Goal: Information Seeking & Learning: Understand process/instructions

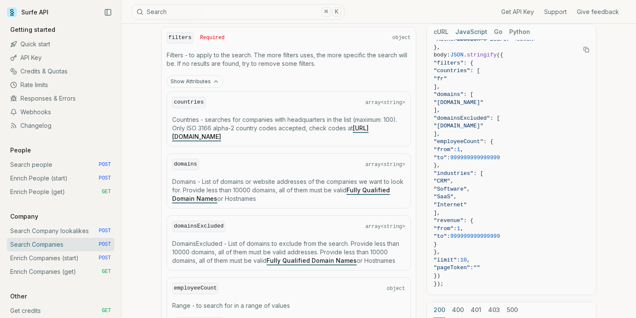
scroll to position [324, 0]
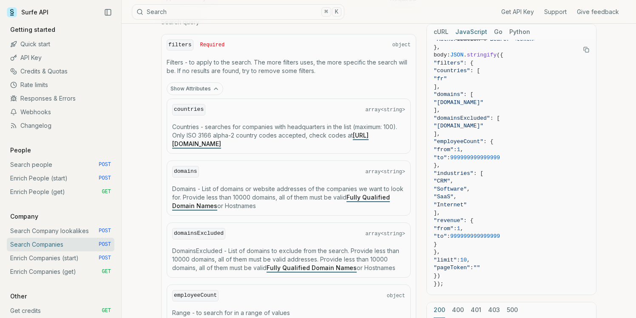
click at [204, 83] on button "Show Attributes" at bounding box center [195, 88] width 57 height 13
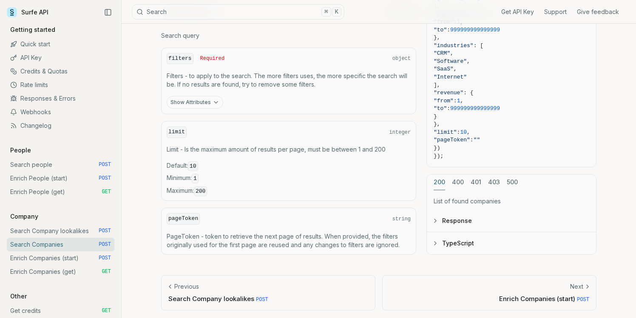
click at [463, 216] on button "Response" at bounding box center [511, 221] width 169 height 22
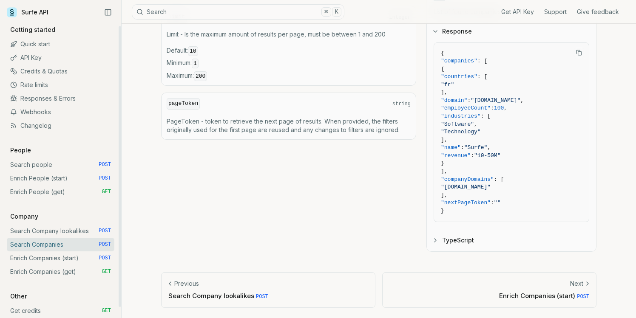
scroll to position [20, 0]
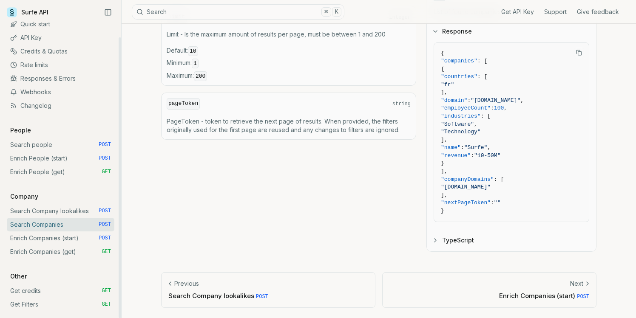
click at [73, 254] on link "Enrich Companies (get) GET" at bounding box center [61, 252] width 108 height 14
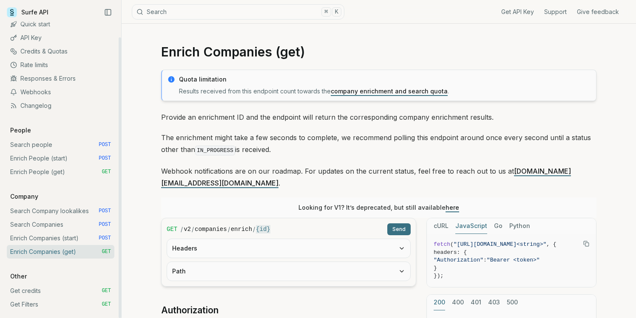
click at [75, 239] on link "Enrich Companies (start) POST" at bounding box center [61, 239] width 108 height 14
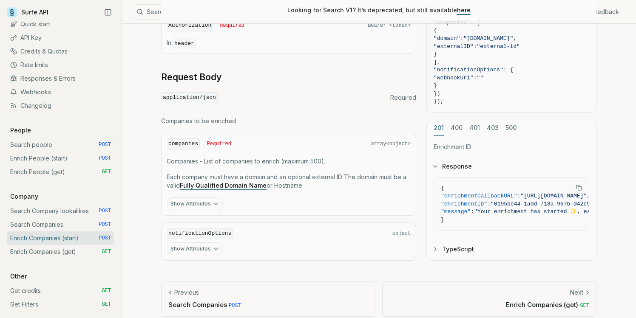
scroll to position [330, 0]
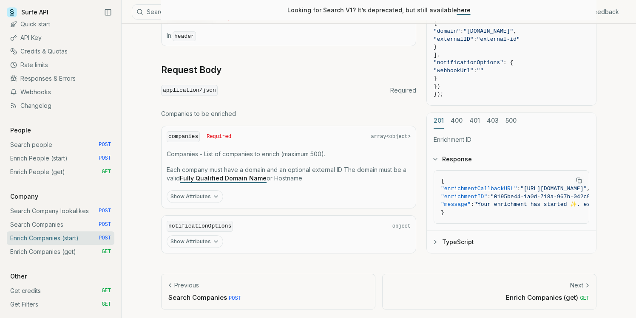
click at [203, 196] on button "Show Attributes" at bounding box center [195, 196] width 57 height 13
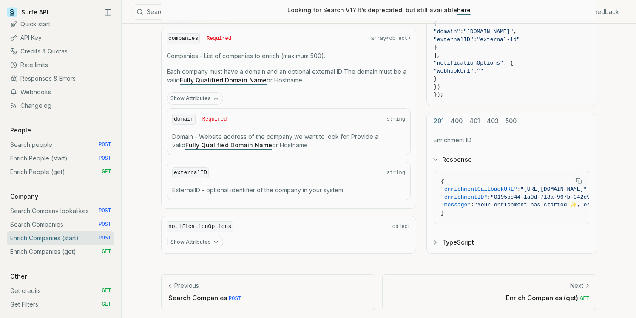
scroll to position [429, 0]
click at [65, 254] on link "Enrich Companies (get) GET" at bounding box center [61, 252] width 108 height 14
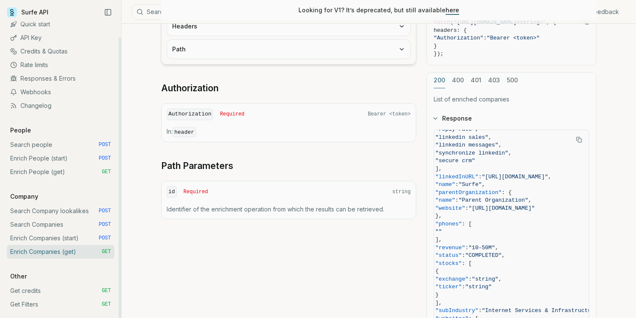
scroll to position [227, 0]
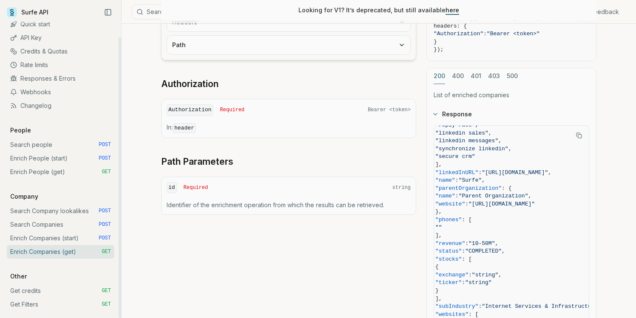
click at [49, 146] on link "Search people POST" at bounding box center [61, 145] width 108 height 14
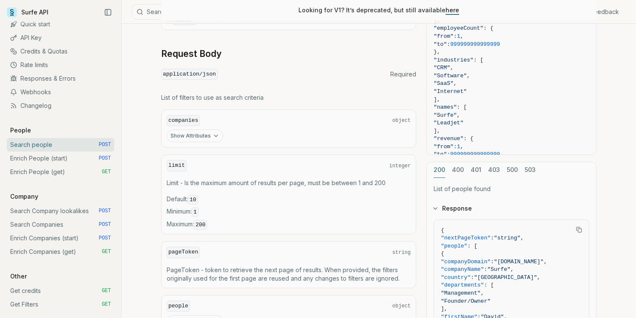
scroll to position [287, 0]
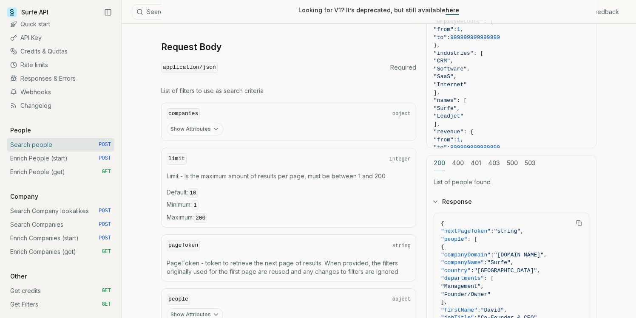
click at [210, 126] on button "Show Attributes" at bounding box center [195, 129] width 57 height 13
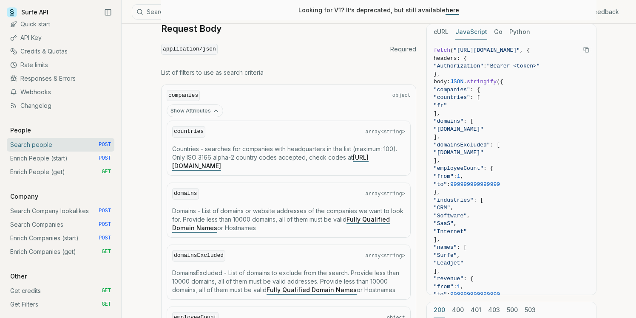
scroll to position [304, 0]
click at [210, 113] on button "Show Attributes" at bounding box center [195, 112] width 57 height 13
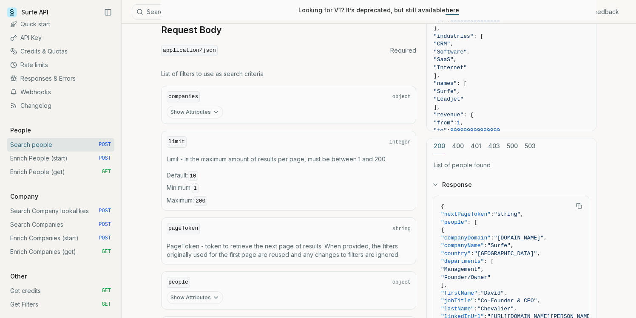
click at [210, 113] on button "Show Attributes" at bounding box center [195, 112] width 57 height 13
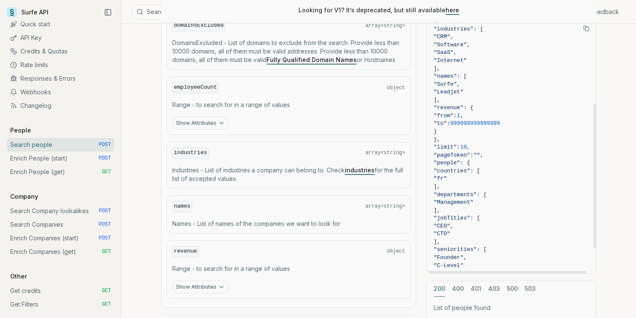
scroll to position [151, 0]
click at [61, 224] on link "Search Companies POST" at bounding box center [61, 225] width 108 height 14
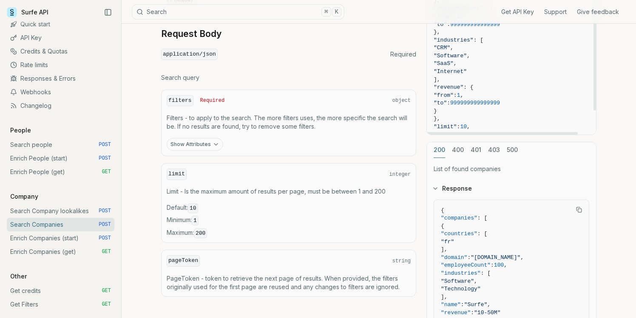
scroll to position [335, 0]
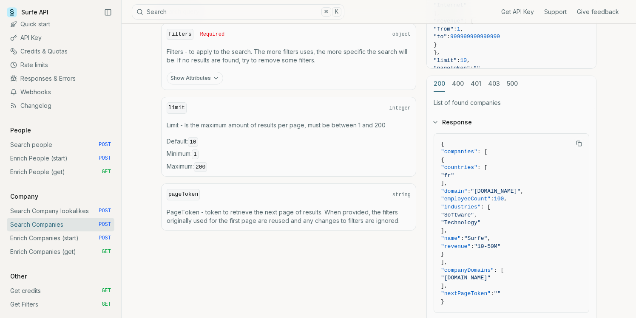
click at [195, 80] on button "Show Attributes" at bounding box center [195, 78] width 57 height 13
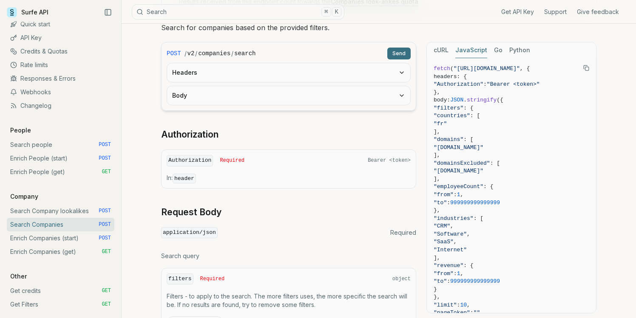
scroll to position [0, 0]
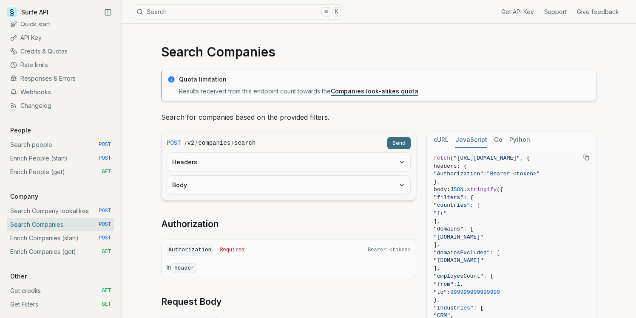
scroll to position [473, 0]
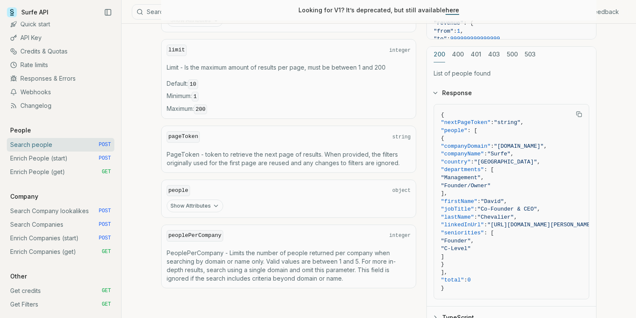
click at [205, 203] on button "Show Attributes" at bounding box center [195, 206] width 57 height 13
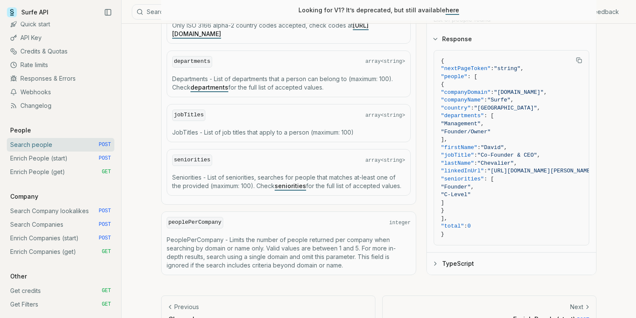
scroll to position [628, 0]
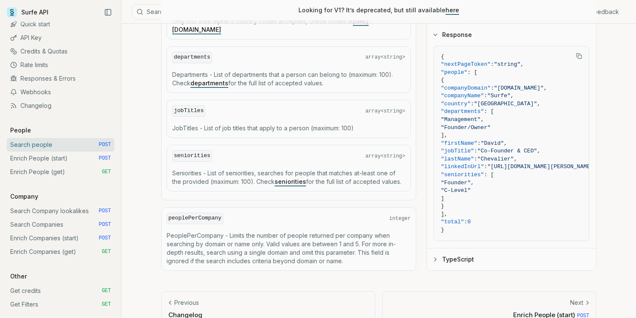
click at [301, 178] on link "seniorities" at bounding box center [290, 181] width 31 height 7
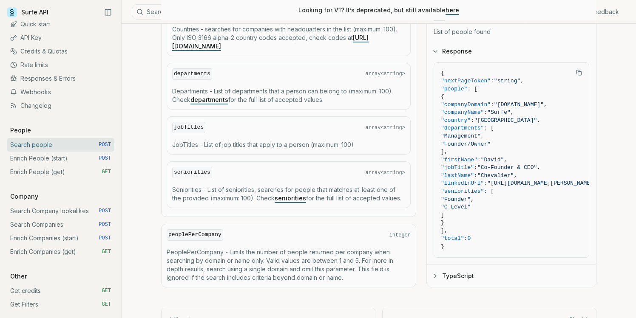
scroll to position [606, 0]
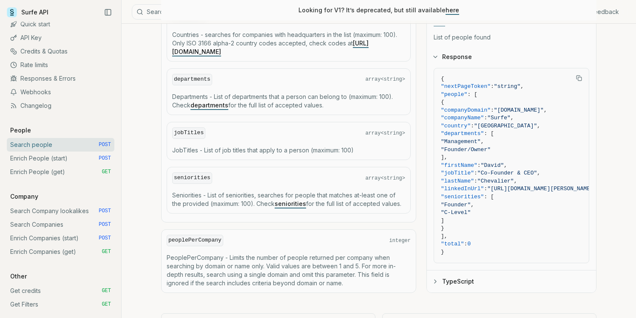
click at [216, 103] on link "departments" at bounding box center [209, 105] width 38 height 7
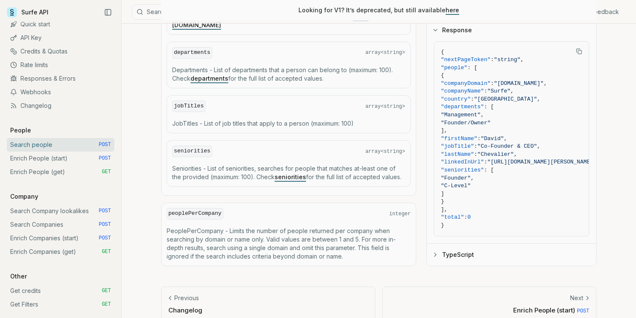
scroll to position [644, 0]
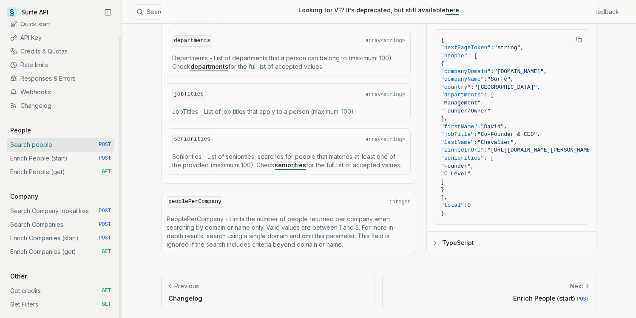
click at [67, 159] on link "Enrich People (start) POST" at bounding box center [61, 159] width 108 height 14
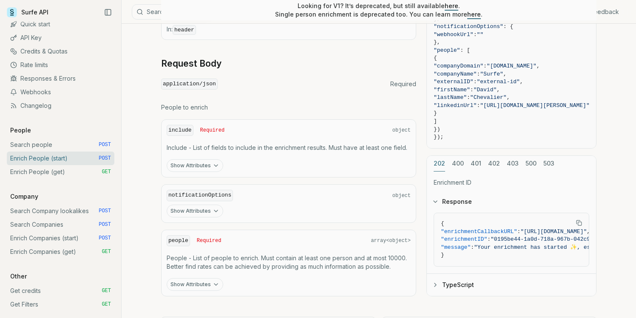
scroll to position [341, 0]
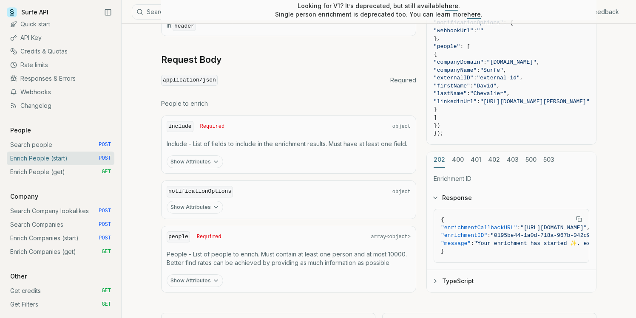
click at [213, 163] on icon "button" at bounding box center [216, 162] width 7 height 7
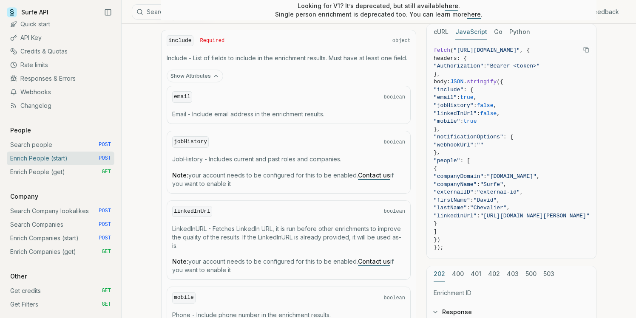
scroll to position [427, 0]
click at [201, 76] on button "Show Attributes" at bounding box center [195, 75] width 57 height 13
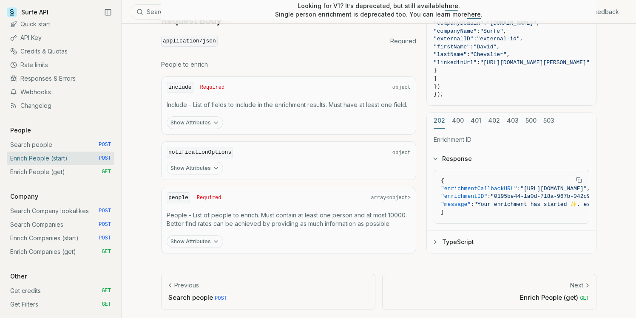
click at [206, 119] on button "Show Attributes" at bounding box center [195, 122] width 57 height 13
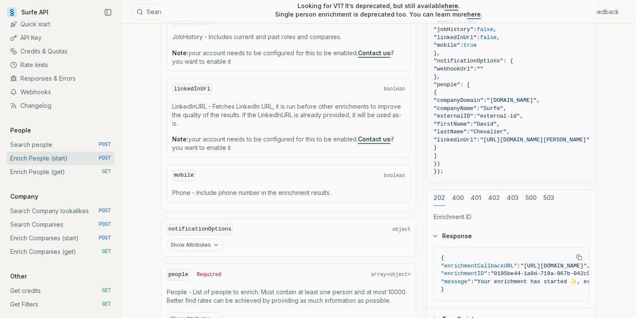
scroll to position [626, 0]
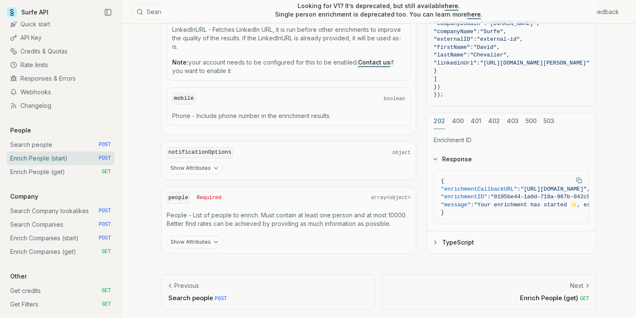
click at [201, 165] on button "Show Attributes" at bounding box center [195, 168] width 57 height 13
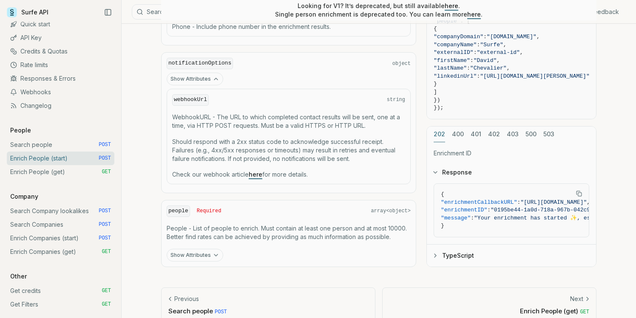
scroll to position [728, 0]
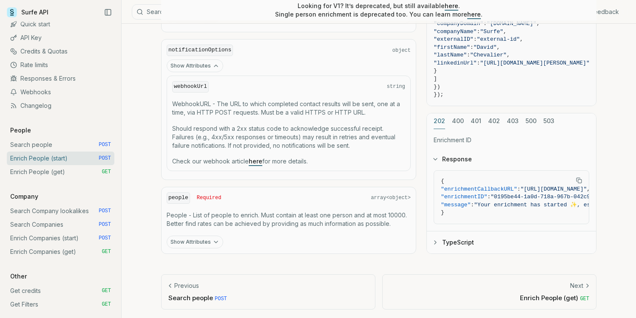
click at [196, 241] on button "Show Attributes" at bounding box center [195, 242] width 57 height 13
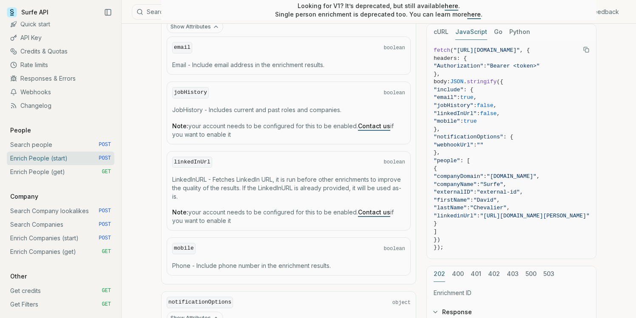
scroll to position [485, 0]
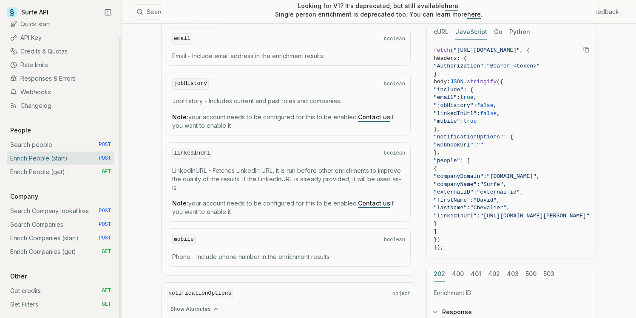
click at [25, 142] on link "Search people POST" at bounding box center [61, 145] width 108 height 14
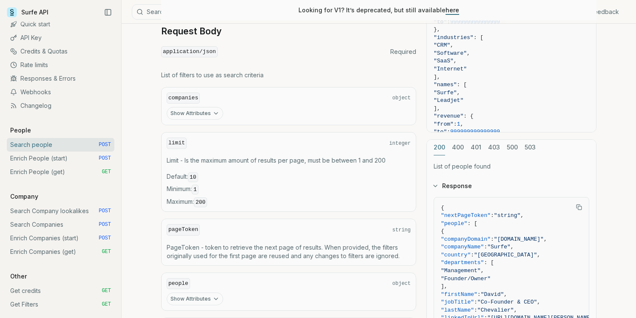
scroll to position [305, 0]
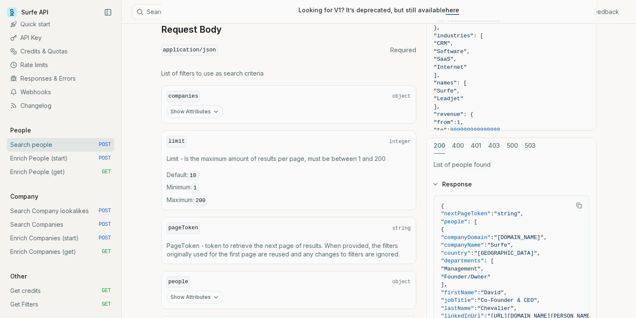
click at [204, 113] on button "Show Attributes" at bounding box center [195, 111] width 57 height 13
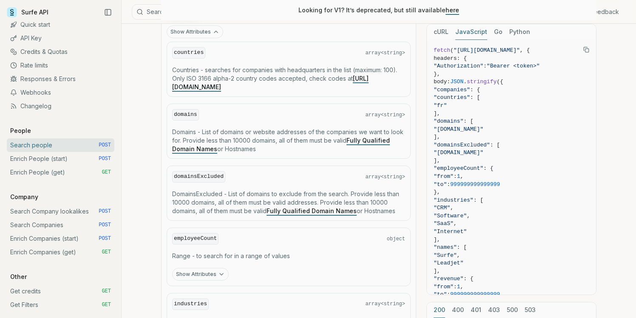
scroll to position [20, 0]
